Goal: Obtain resource: Download file/media

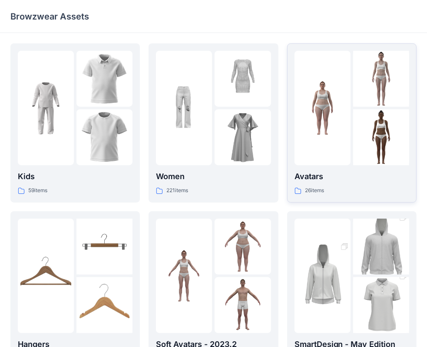
click at [301, 119] on div at bounding box center [322, 108] width 56 height 115
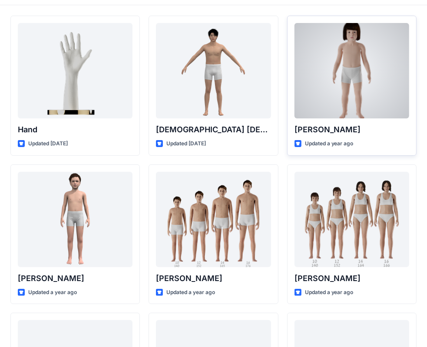
scroll to position [43, 0]
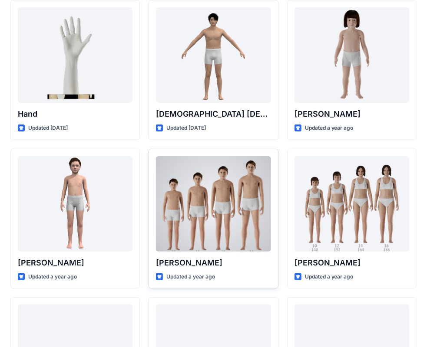
click at [219, 223] on div at bounding box center [213, 204] width 115 height 96
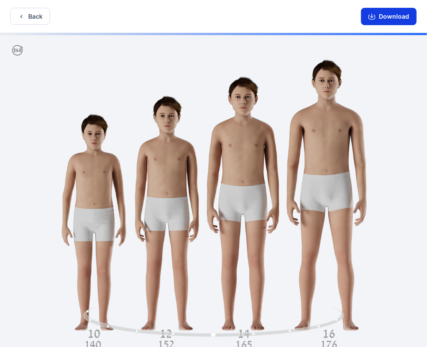
click at [400, 20] on button "Download" at bounding box center [389, 16] width 56 height 17
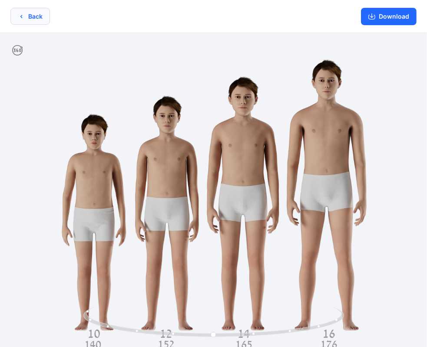
click at [20, 17] on icon "button" at bounding box center [21, 16] width 7 height 7
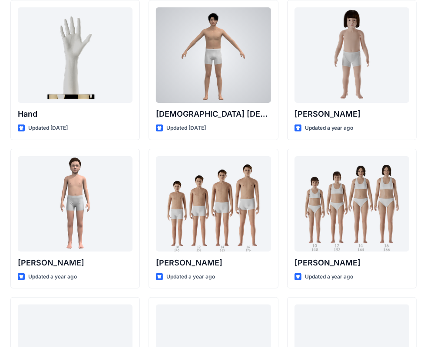
click at [337, 181] on div at bounding box center [351, 204] width 115 height 96
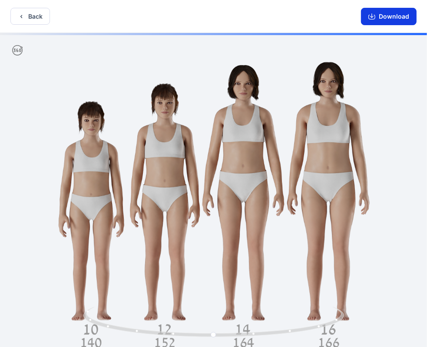
click at [375, 15] on icon "button" at bounding box center [371, 16] width 7 height 7
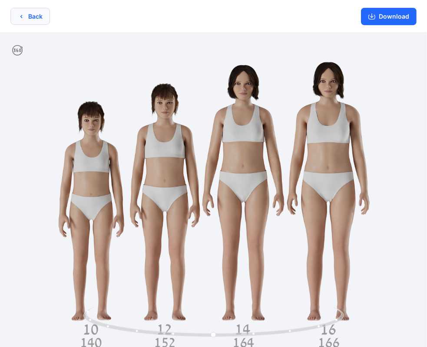
click at [32, 16] on button "Back" at bounding box center [30, 16] width 40 height 17
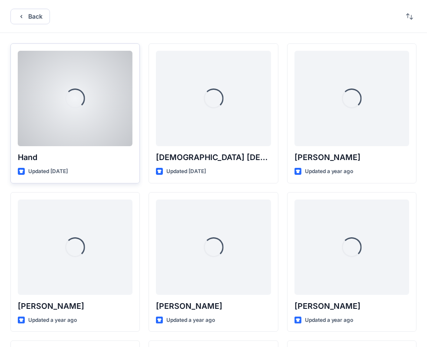
scroll to position [43, 0]
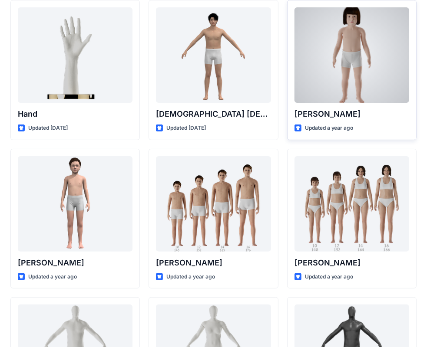
click at [351, 62] on div at bounding box center [351, 55] width 115 height 96
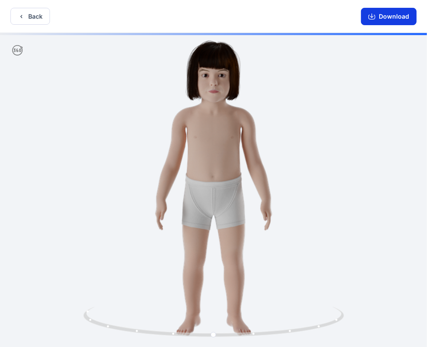
click at [383, 16] on button "Download" at bounding box center [389, 16] width 56 height 17
click at [24, 14] on icon "button" at bounding box center [21, 16] width 7 height 7
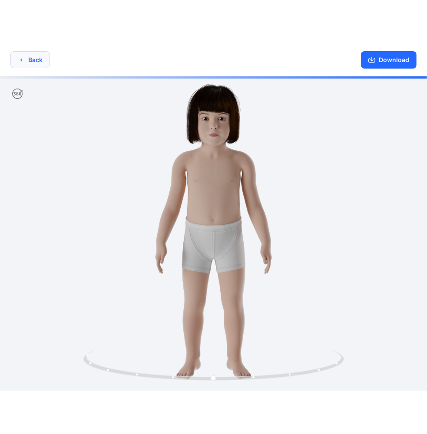
scroll to position [43, 0]
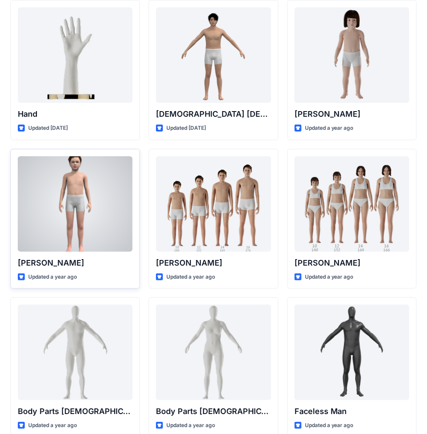
click at [90, 187] on div at bounding box center [75, 204] width 115 height 96
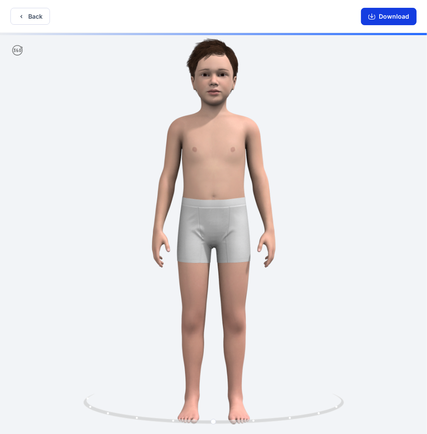
click at [377, 13] on button "Download" at bounding box center [389, 16] width 56 height 17
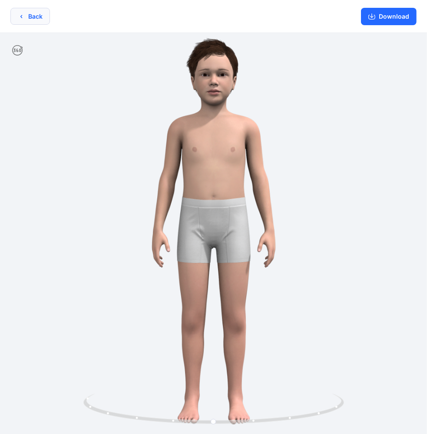
click at [24, 19] on button "Back" at bounding box center [30, 16] width 40 height 17
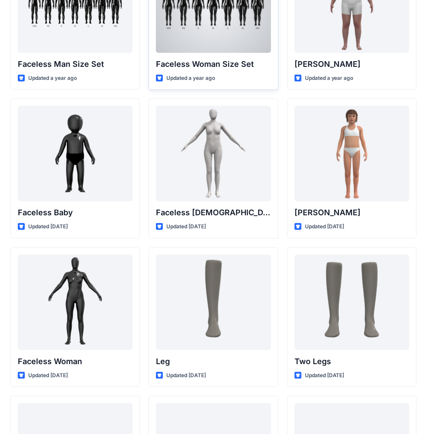
scroll to position [540, 0]
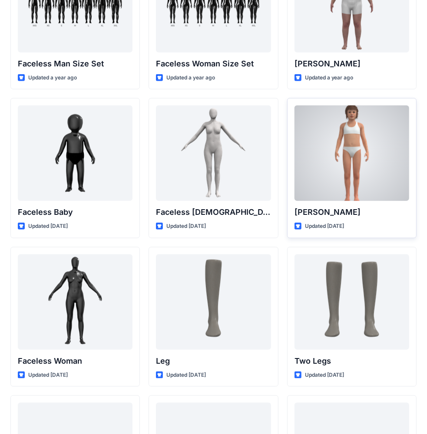
click at [370, 158] on div at bounding box center [351, 154] width 115 height 96
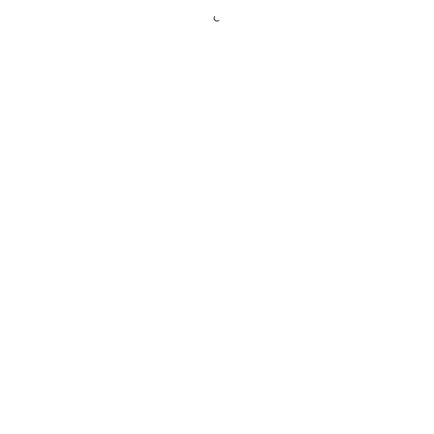
click at [370, 158] on div at bounding box center [217, 217] width 434 height 434
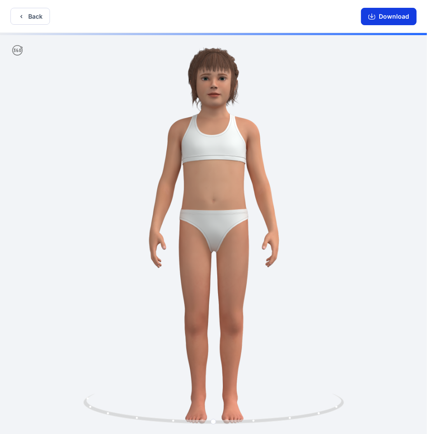
click at [390, 17] on button "Download" at bounding box center [389, 16] width 56 height 17
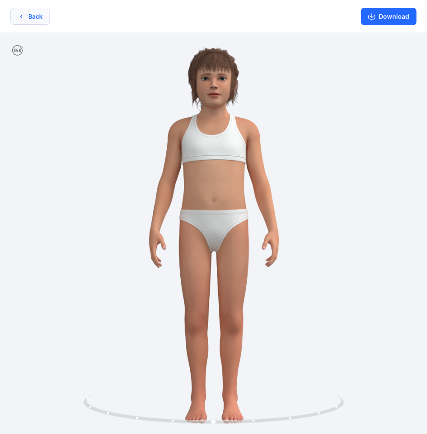
click at [28, 15] on button "Back" at bounding box center [30, 16] width 40 height 17
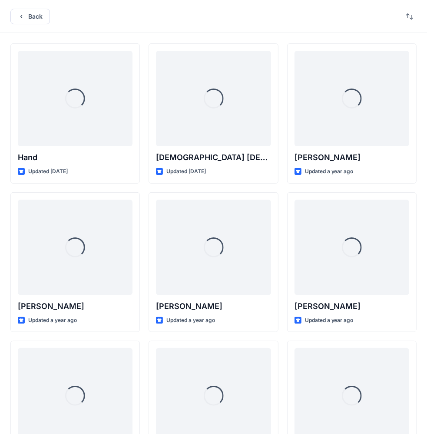
scroll to position [540, 0]
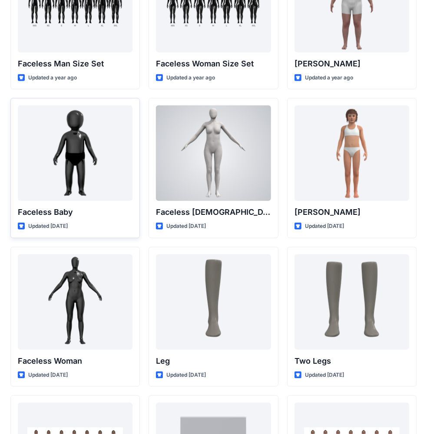
click at [81, 149] on div at bounding box center [75, 154] width 115 height 96
click at [81, 149] on div "Back Hand Updated [DATE] [PERSON_NAME] Updated a year ago Body Parts [DEMOGRAPH…" at bounding box center [213, 93] width 427 height 1267
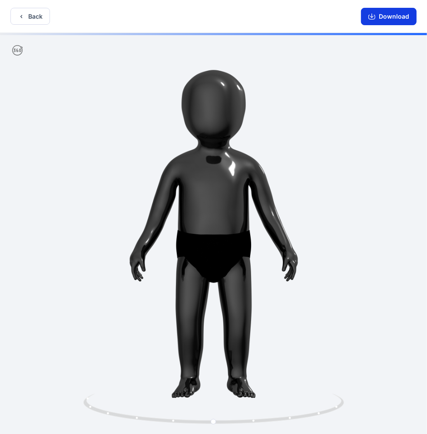
click at [385, 17] on button "Download" at bounding box center [389, 16] width 56 height 17
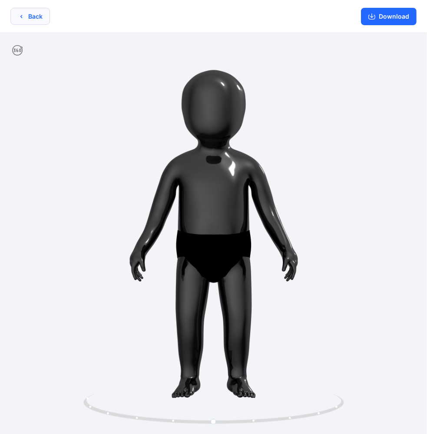
click at [36, 14] on button "Back" at bounding box center [30, 16] width 40 height 17
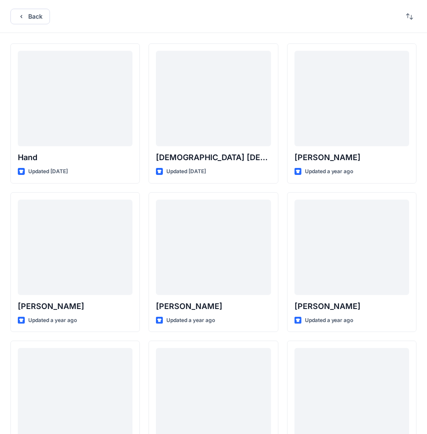
scroll to position [540, 0]
